Goal: Find specific page/section: Find specific page/section

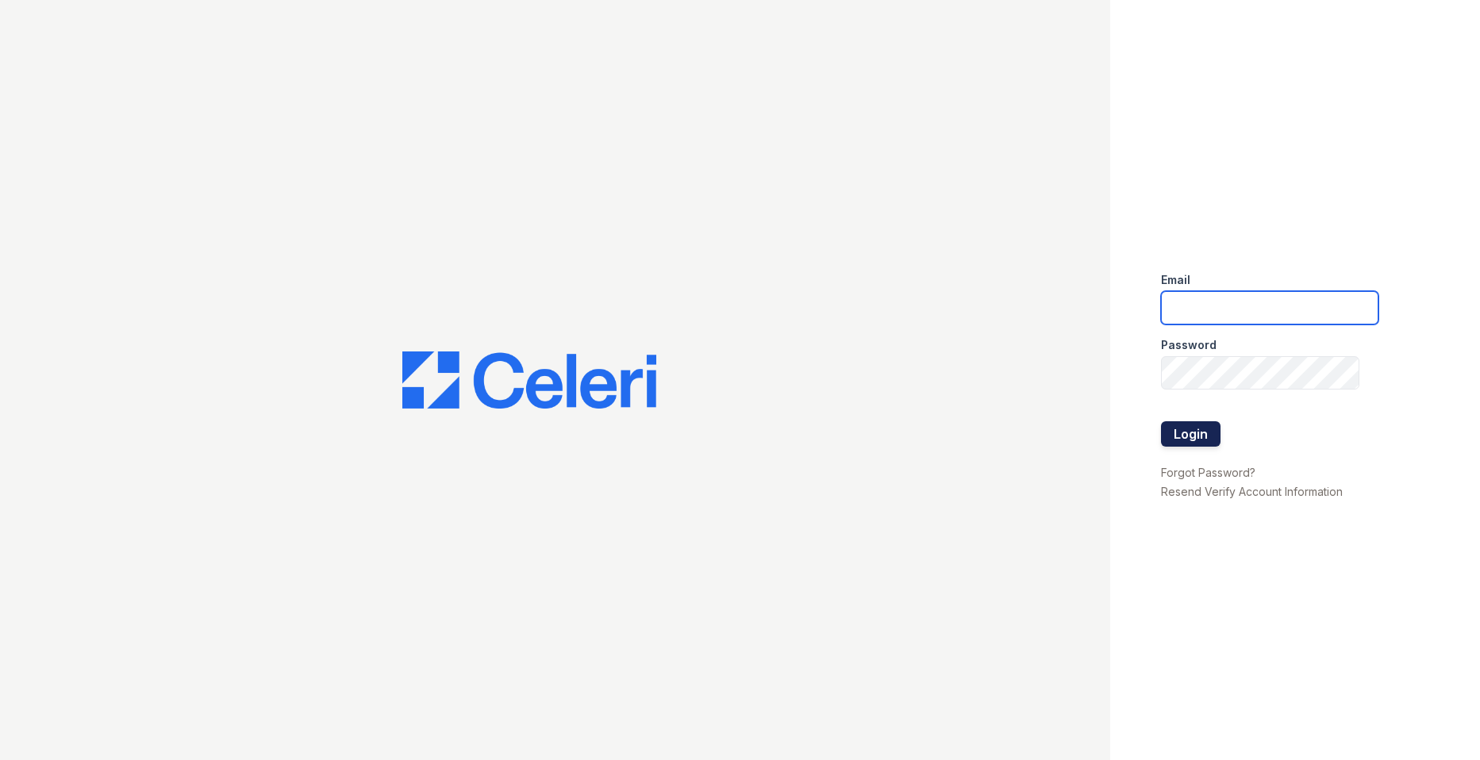
type input "[EMAIL_ADDRESS][DOMAIN_NAME]"
click at [1179, 441] on button "Login" at bounding box center [1191, 433] width 60 height 25
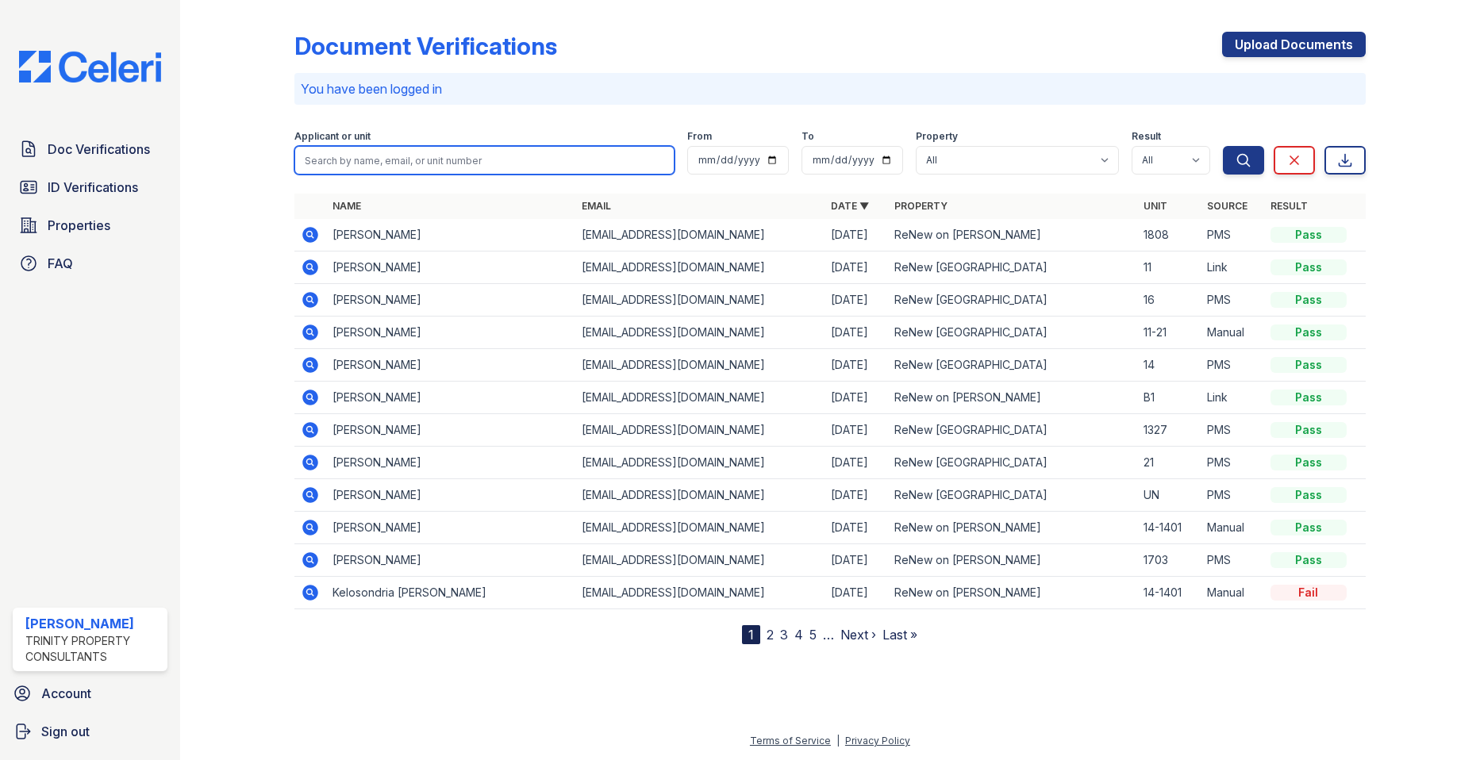
click at [429, 152] on input "search" at bounding box center [483, 160] width 379 height 29
type input "[PERSON_NAME]"
click at [1223, 146] on button "Search" at bounding box center [1243, 160] width 41 height 29
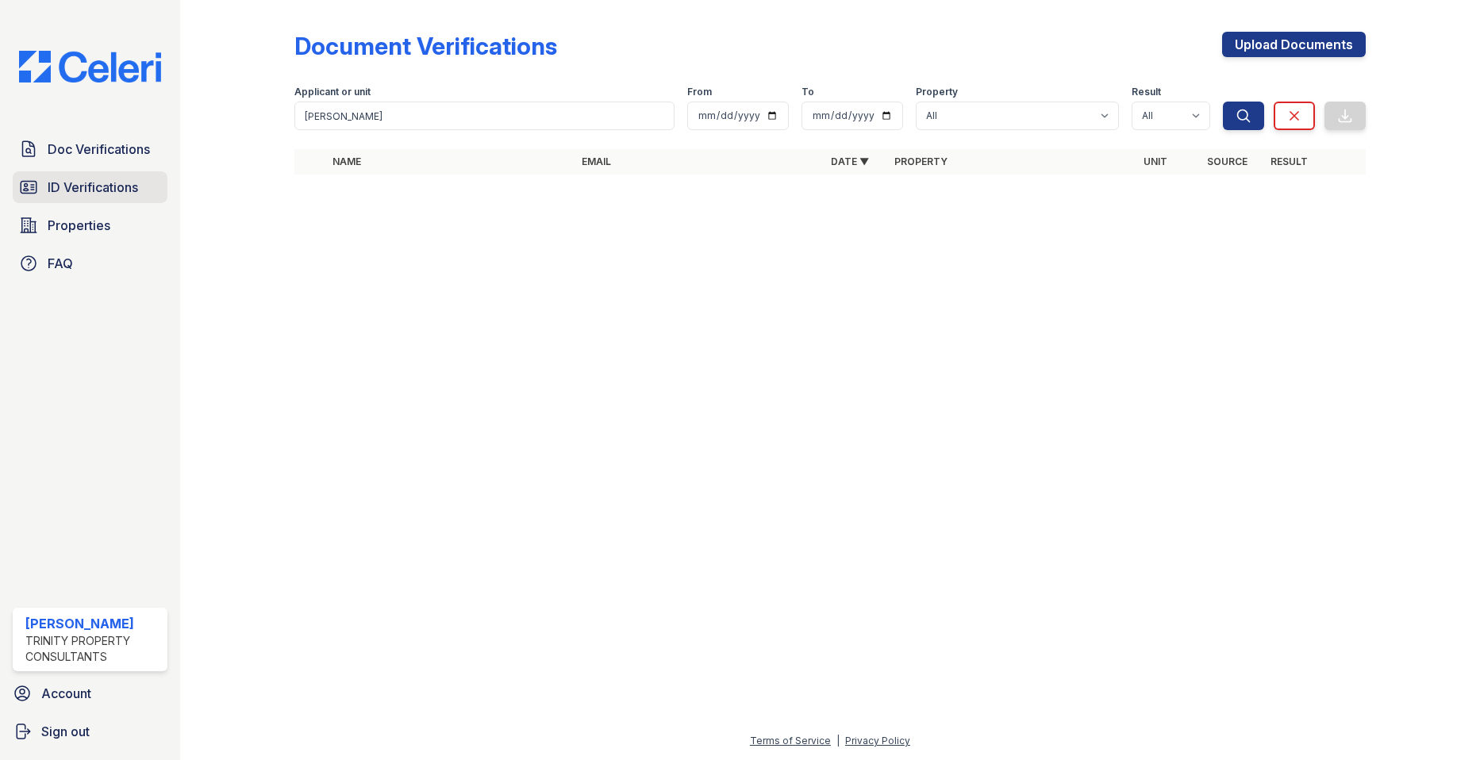
click at [63, 190] on span "ID Verifications" at bounding box center [93, 187] width 90 height 19
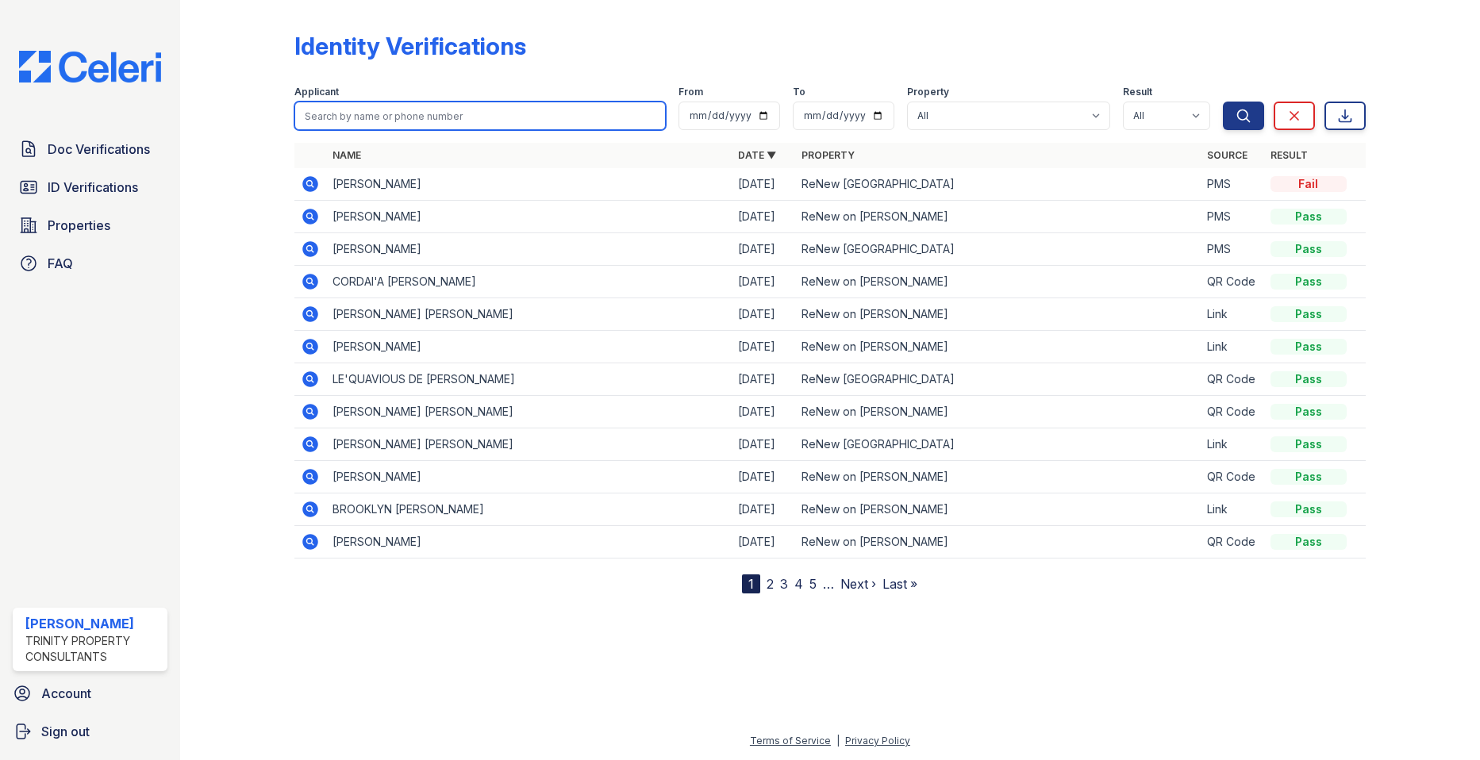
click at [353, 103] on input "search" at bounding box center [479, 116] width 371 height 29
type input "[PERSON_NAME]"
click at [1223, 102] on button "Search" at bounding box center [1243, 116] width 41 height 29
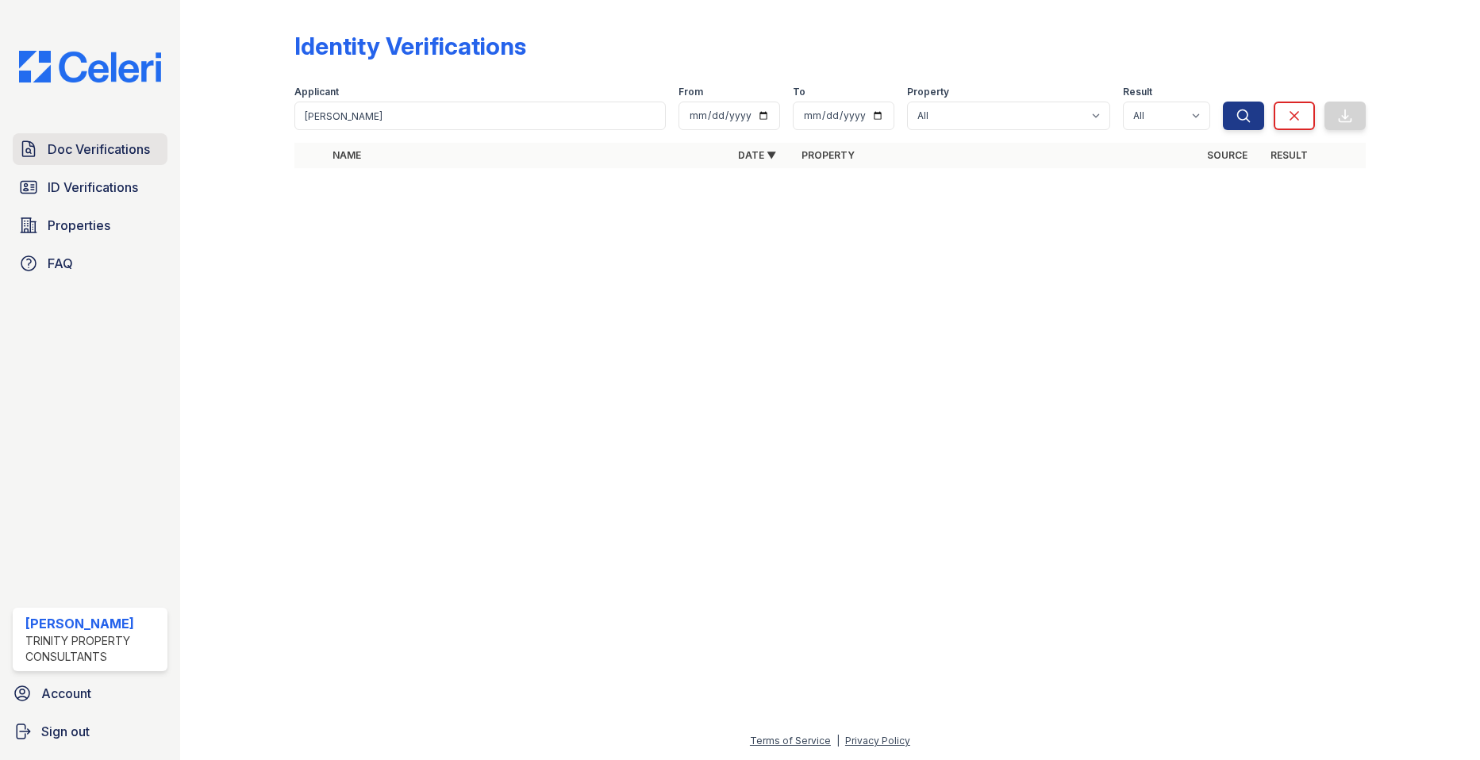
click at [123, 164] on link "Doc Verifications" at bounding box center [90, 149] width 155 height 32
